Goal: Task Accomplishment & Management: Complete application form

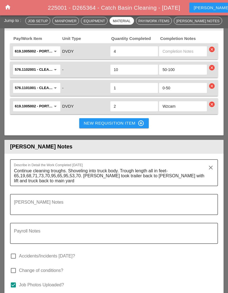
scroll to position [748, 0]
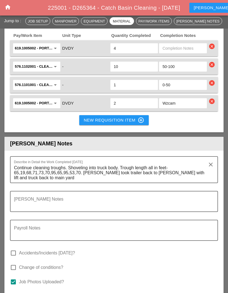
click at [7, 10] on icon "home" at bounding box center [7, 7] width 7 height 7
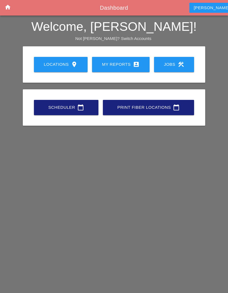
scroll to position [22, 0]
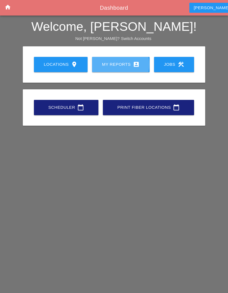
click at [126, 60] on link "My Reports account_box" at bounding box center [120, 64] width 57 height 15
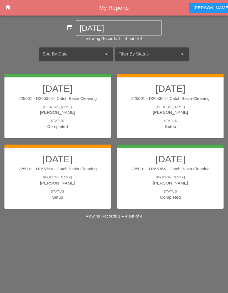
click at [44, 180] on div "[PERSON_NAME]" at bounding box center [57, 183] width 95 height 6
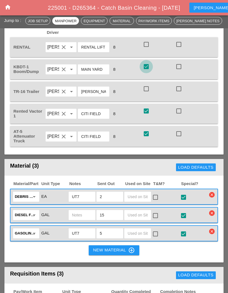
scroll to position [492, 0]
click at [146, 71] on div at bounding box center [145, 66] width 9 height 9
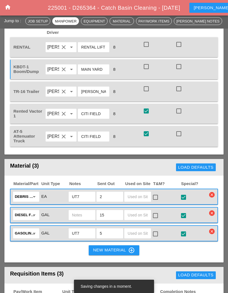
click at [145, 116] on div at bounding box center [145, 110] width 9 height 9
click at [146, 138] on div at bounding box center [145, 133] width 9 height 9
click at [147, 116] on div at bounding box center [145, 110] width 9 height 9
click at [146, 71] on div at bounding box center [145, 66] width 9 height 9
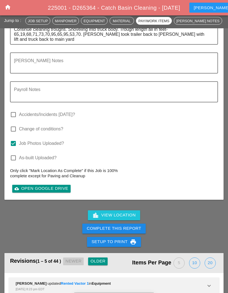
scroll to position [869, 0]
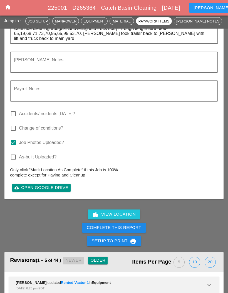
click at [123, 231] on div "Complete This Report" at bounding box center [114, 228] width 54 height 6
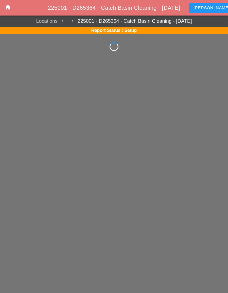
scroll to position [22, 0]
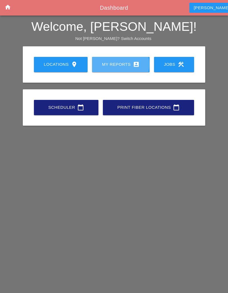
click at [124, 69] on link "My Reports account_box" at bounding box center [120, 64] width 57 height 15
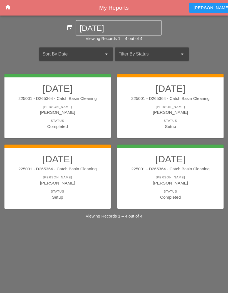
click at [176, 119] on div "Status" at bounding box center [170, 120] width 95 height 5
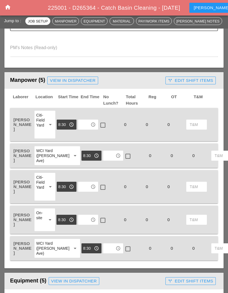
scroll to position [222, 0]
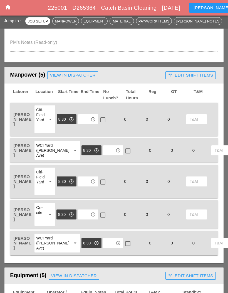
click at [102, 117] on div at bounding box center [102, 119] width 9 height 9
click at [123, 156] on div at bounding box center [127, 150] width 9 height 9
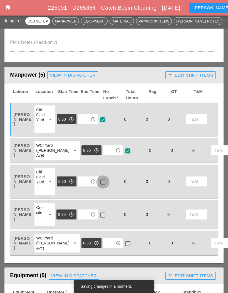
click at [103, 182] on div at bounding box center [102, 181] width 9 height 9
click at [99, 217] on div at bounding box center [102, 214] width 9 height 9
click at [123, 246] on div at bounding box center [127, 243] width 9 height 9
click at [86, 121] on input "text" at bounding box center [84, 119] width 9 height 9
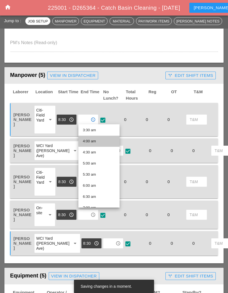
scroll to position [78, 0]
click at [101, 155] on div "4:30 am" at bounding box center [99, 152] width 32 height 7
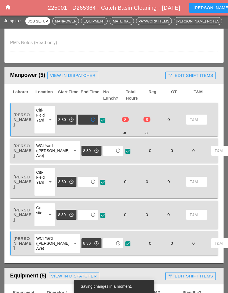
click at [105, 153] on input "text" at bounding box center [109, 150] width 9 height 9
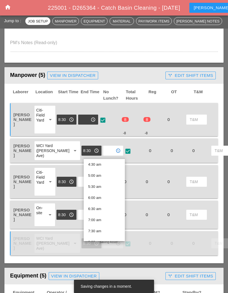
scroll to position [103, 0]
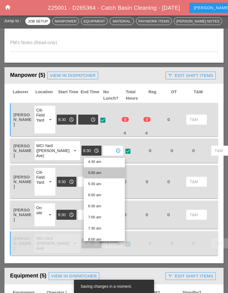
click at [103, 172] on div "5:00 am" at bounding box center [104, 173] width 32 height 7
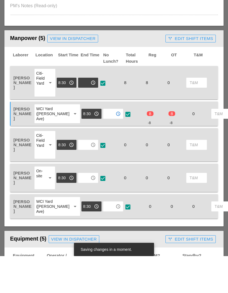
click at [85, 177] on input "text" at bounding box center [84, 181] width 9 height 9
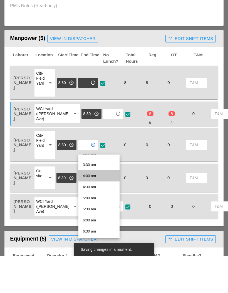
scroll to position [78, 0]
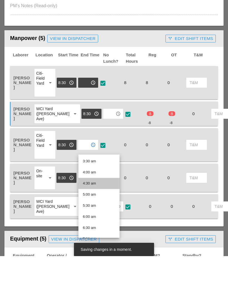
click at [100, 217] on div "4:30 am" at bounding box center [99, 220] width 32 height 7
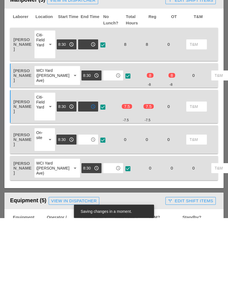
click at [89, 210] on input "text" at bounding box center [84, 214] width 9 height 9
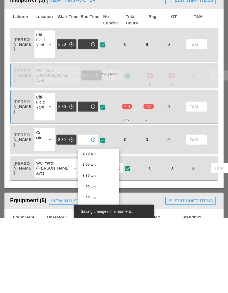
scroll to position [58, 0]
click at [98, 267] on div "4:30 am" at bounding box center [98, 272] width 32 height 11
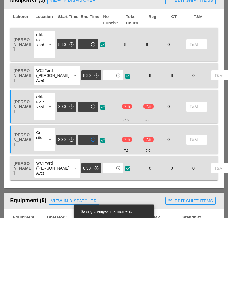
click at [105, 239] on input "text" at bounding box center [109, 243] width 9 height 9
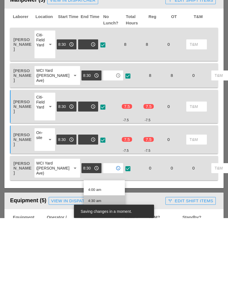
click at [102, 273] on div "4:30 am" at bounding box center [104, 276] width 32 height 7
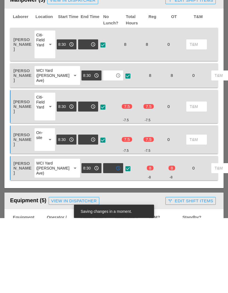
click at [152, 231] on div "[PERSON_NAME] WCI Yard ([PERSON_NAME] Ave) arrow_drop_down 8:30 pm access_time …" at bounding box center [114, 243] width 208 height 24
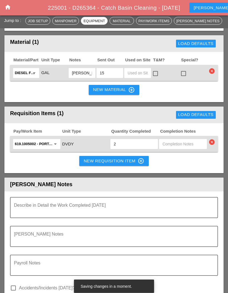
scroll to position [612, 0]
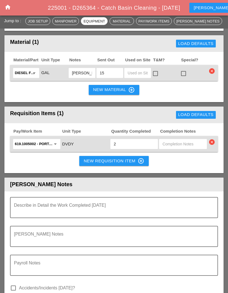
click at [123, 164] on div "New Requisition Item control_point" at bounding box center [114, 161] width 60 height 7
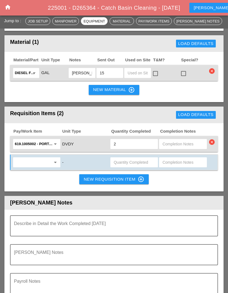
click at [48, 167] on input "text" at bounding box center [33, 162] width 36 height 9
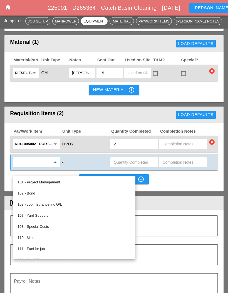
click at [86, 152] on div "619.1005002 - Portable Work Zone Camera arrow_drop_down DVDY 2 clear" at bounding box center [114, 144] width 208 height 16
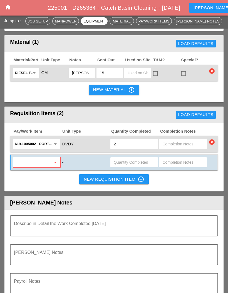
click at [54, 147] on icon "arrow_drop_down" at bounding box center [55, 144] width 7 height 7
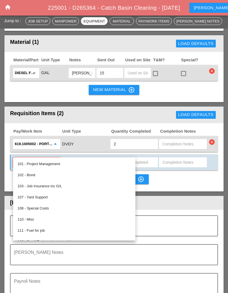
click at [99, 120] on div "Requisition Items (2)" at bounding box center [64, 114] width 109 height 11
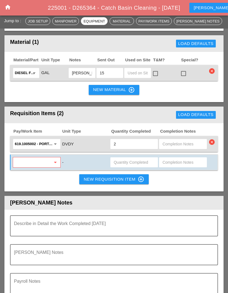
click at [50, 167] on input "text" at bounding box center [33, 162] width 36 height 9
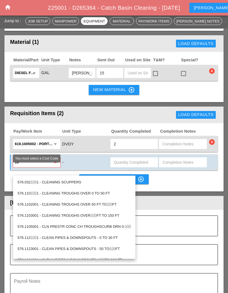
type input "1"
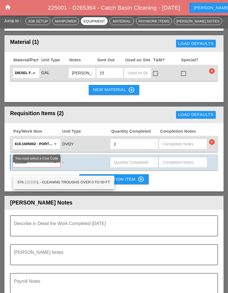
type input "1101001"
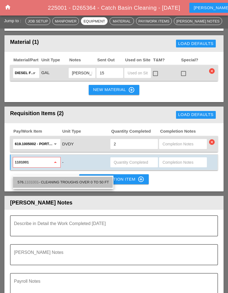
click at [93, 180] on div "576. 1101001 - CLEANING TROUGHS OVER 0 TO 50 FT" at bounding box center [62, 182] width 91 height 7
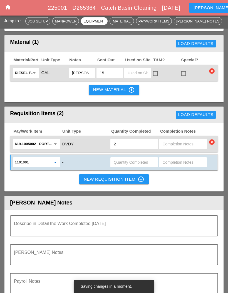
click at [176, 167] on input "text" at bounding box center [182, 162] width 41 height 9
type input "0-50"
click at [120, 183] on button "New Requisition Item control_point" at bounding box center [113, 179] width 69 height 10
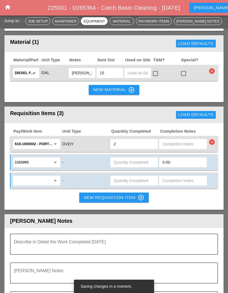
click at [42, 185] on input "text" at bounding box center [33, 180] width 36 height 9
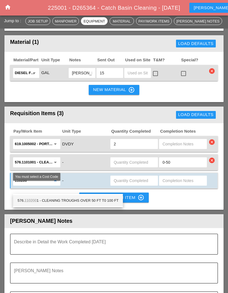
type input "1102001"
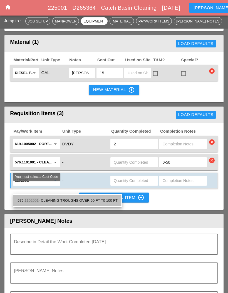
click at [100, 195] on div "576. 1102001 - CLEANING TROUGHS OVER 50 FT T0 100 FT" at bounding box center [67, 200] width 100 height 11
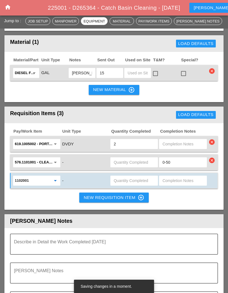
click at [175, 185] on input "text" at bounding box center [182, 180] width 41 height 9
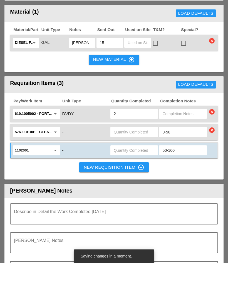
type input "50-100"
click at [123, 194] on div "New Requisition Item control_point" at bounding box center [114, 197] width 60 height 7
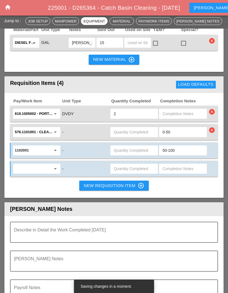
click at [42, 173] on input "text" at bounding box center [33, 168] width 36 height 9
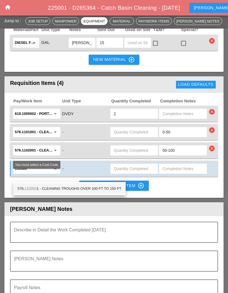
type input "1103001"
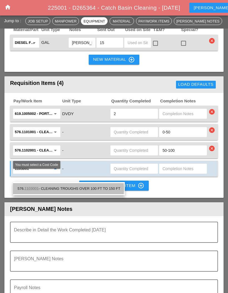
click at [80, 190] on div "576. 1103001 - CLEANING TROUGHS OVER 100 FT TO 150 FT" at bounding box center [68, 188] width 103 height 7
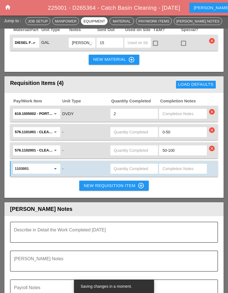
click at [176, 173] on input "text" at bounding box center [182, 168] width 41 height 9
type input "100-150"
click at [143, 137] on input "text" at bounding box center [134, 132] width 41 height 9
type input "3"
click at [132, 155] on input "text" at bounding box center [134, 150] width 41 height 9
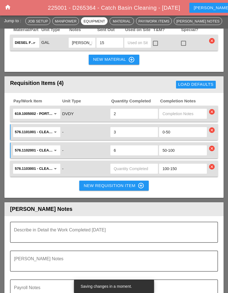
type input "6"
click at [143, 173] on input "text" at bounding box center [134, 168] width 41 height 9
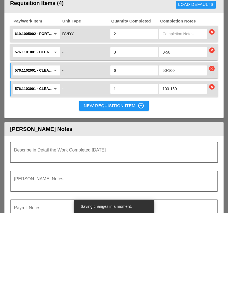
type input "1"
click at [186, 125] on div "Pay/Work Item Unit Type Quantity Completed Completion Notes 619.1005002 - Porta…" at bounding box center [113, 145] width 219 height 105
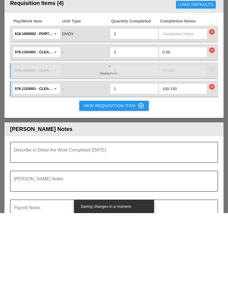
scroll to position [722, 0]
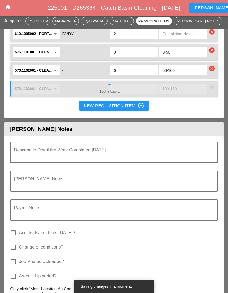
click at [126, 158] on textarea "Describe in Detail the Work Completed Today" at bounding box center [111, 155] width 195 height 13
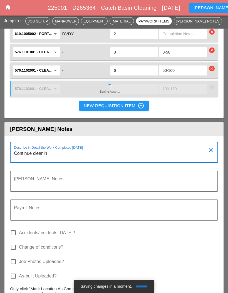
type textarea "Continue cleaning"
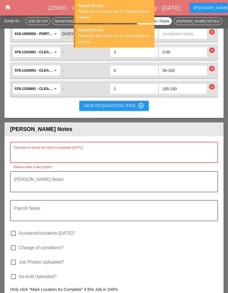
click at [33, 158] on textarea "Describe in Detail the Work Completed Today" at bounding box center [111, 155] width 195 height 13
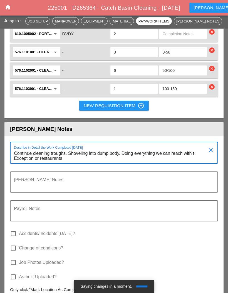
scroll to position [0, 0]
click at [197, 161] on textarea "Continue cleaning troughs. Shoveling into dump body. Doing everything we can re…" at bounding box center [111, 156] width 195 height 14
click at [85, 163] on textarea "Continue cleaning troughs. Shoveling into dump body. Doing everything we can re…" at bounding box center [111, 156] width 195 height 14
click at [38, 163] on textarea "Continue cleaning troughs. Shoveling into dump body. Doing everything we can re…" at bounding box center [111, 156] width 195 height 14
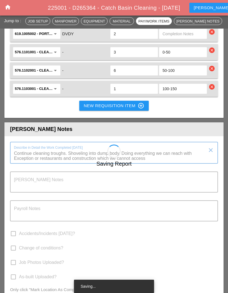
click at [39, 165] on div "Saving Report" at bounding box center [113, 236] width 219 height 183
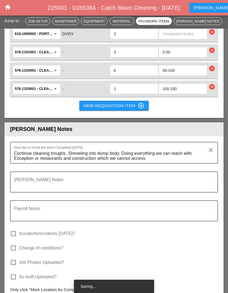
click at [39, 163] on textarea "Continue cleaning troughs. Shoveling into dump body. Doing everything we can re…" at bounding box center [111, 156] width 195 height 14
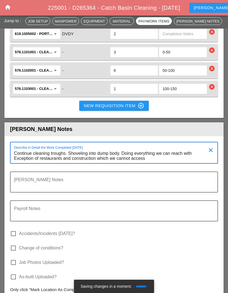
click at [163, 169] on div at bounding box center [113, 167] width 201 height 3
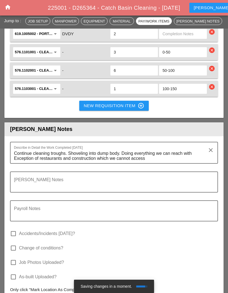
click at [170, 163] on textarea "Continue cleaning troughs. Shoveling into dump body. Doing everything we can re…" at bounding box center [111, 156] width 195 height 14
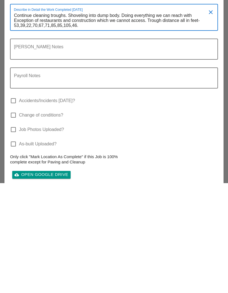
scroll to position [750, 0]
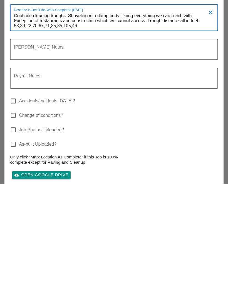
click at [153, 193] on div "Describe in Detail the Work Completed [DATE] Continue cleaning troughs. Shoveli…" at bounding box center [113, 202] width 219 height 188
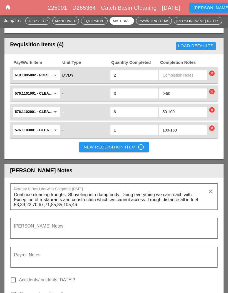
scroll to position [681, 0]
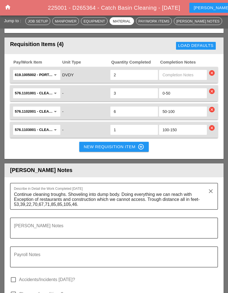
click at [118, 209] on textarea "Continue cleaning troughs. Shoveling into dump body. Doing everything we can re…" at bounding box center [111, 199] width 195 height 19
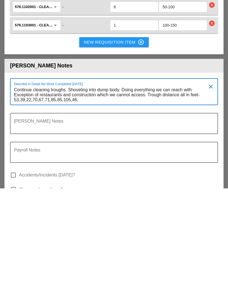
click at [131, 190] on textarea "Continue cleaning troughs. Shoveling into dump body. Doing everything we can re…" at bounding box center [111, 199] width 195 height 19
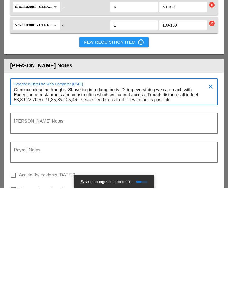
click at [154, 190] on textarea "Continue cleaning troughs. Shoveling into dump body. Doing everything we can re…" at bounding box center [111, 199] width 195 height 19
click at [153, 190] on textarea "Continue cleaning troughs. Shoveling into dump body. Doing everything we can re…" at bounding box center [111, 199] width 195 height 19
click at [154, 190] on textarea "Continue cleaning troughs. Shoveling into dump body. Doing everything we can re…" at bounding box center [111, 199] width 195 height 19
click at [151, 190] on textarea "Continue cleaning troughs. Shoveling into dump body. Doing everything we can re…" at bounding box center [111, 199] width 195 height 19
click at [154, 190] on textarea "Continue cleaning troughs. Shoveling into dump body. Doing everything we can re…" at bounding box center [111, 199] width 195 height 19
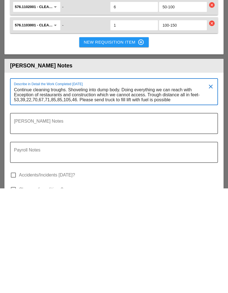
click at [160, 190] on textarea "Continue cleaning troughs. Shoveling into dump body. Doing everything we can re…" at bounding box center [111, 199] width 195 height 19
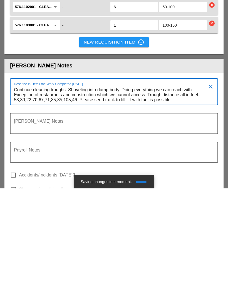
click at [155, 190] on textarea "Continue cleaning troughs. Shoveling into dump body. Doing everything we can re…" at bounding box center [111, 199] width 195 height 19
type textarea "Continue cleaning troughs. Shoveling into dump body. Doing everything we can re…"
click at [180, 246] on div "Payroll Notes" at bounding box center [114, 260] width 208 height 29
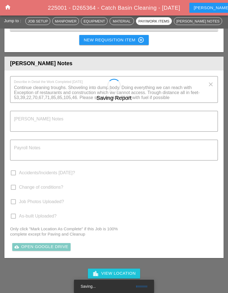
scroll to position [790, 0]
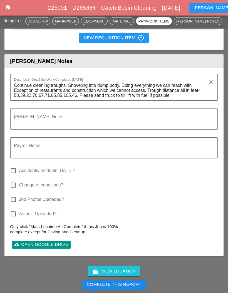
click at [152, 153] on textarea "Payroll Notes" at bounding box center [111, 151] width 195 height 13
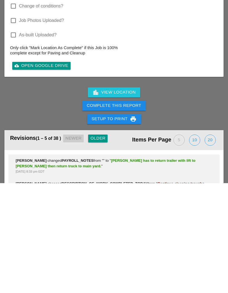
scroll to position [860, 0]
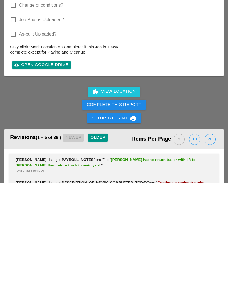
type textarea "[PERSON_NAME] has to return trailer with lift to [PERSON_NAME] then return truc…"
click at [123, 211] on div "Complete This Report" at bounding box center [114, 214] width 54 height 6
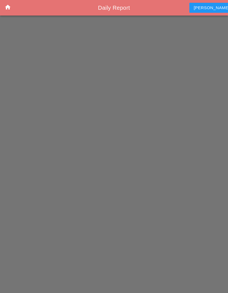
scroll to position [22, 0]
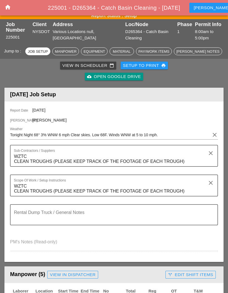
click at [9, 7] on icon "home" at bounding box center [7, 7] width 7 height 7
